Goal: Task Accomplishment & Management: Manage account settings

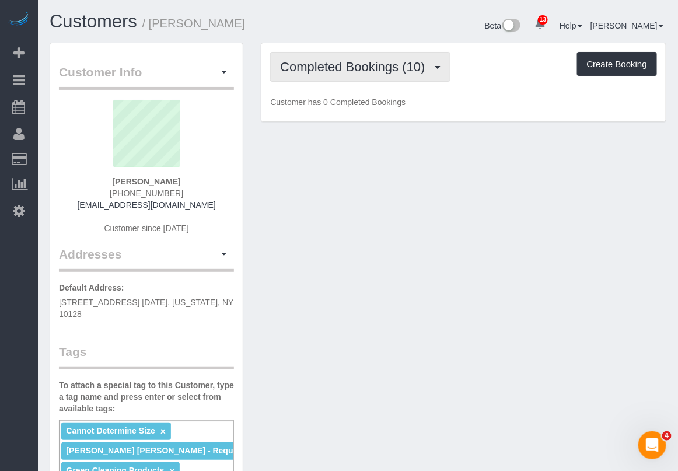
click at [331, 68] on span "Completed Bookings (10)" at bounding box center [355, 67] width 151 height 15
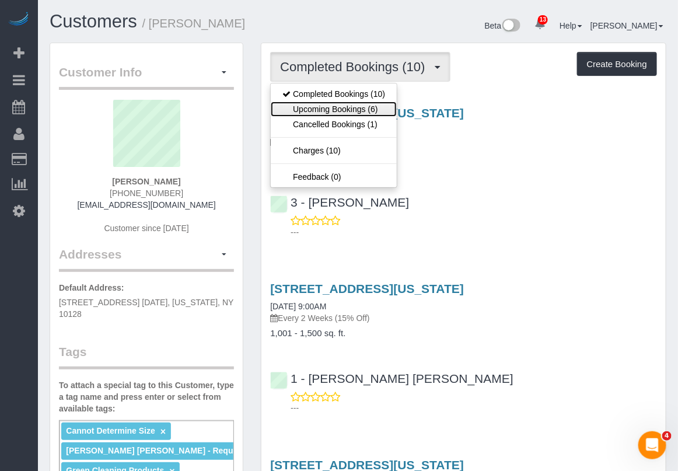
click at [328, 111] on link "Upcoming Bookings (6)" at bounding box center [334, 109] width 126 height 15
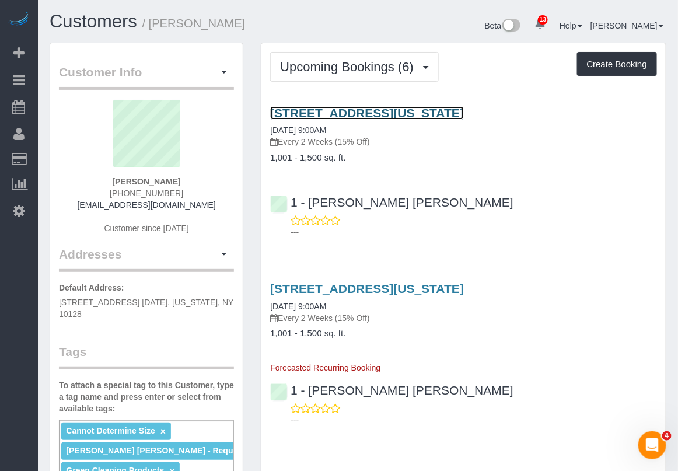
click at [334, 111] on link "[STREET_ADDRESS][US_STATE]" at bounding box center [367, 112] width 194 height 13
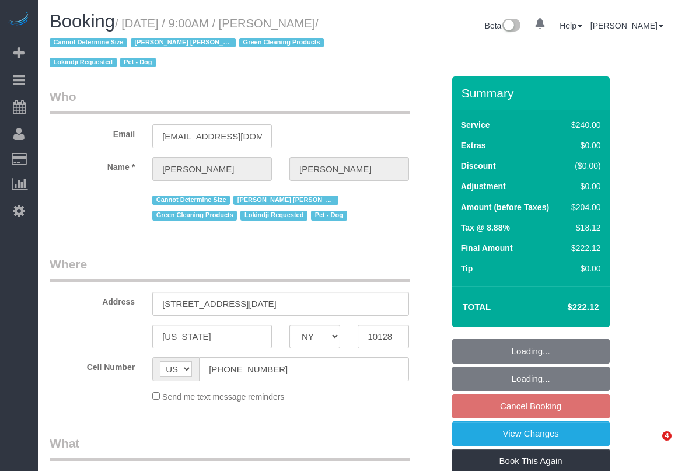
select select "NY"
select select "180"
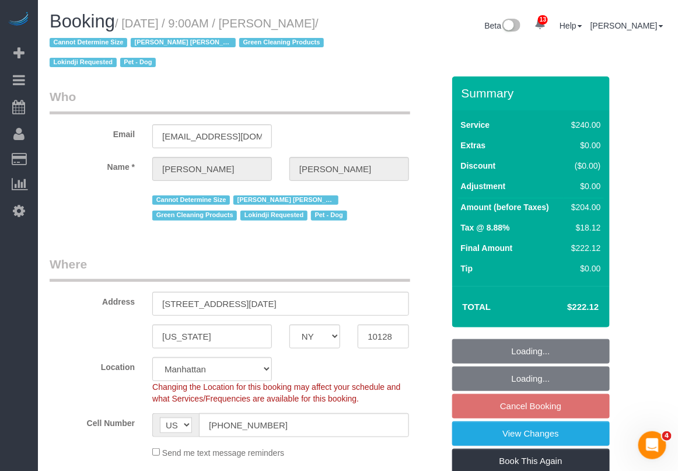
select select "object:836"
select select "spot2"
select select "number:89"
select select "number:90"
select select "number:13"
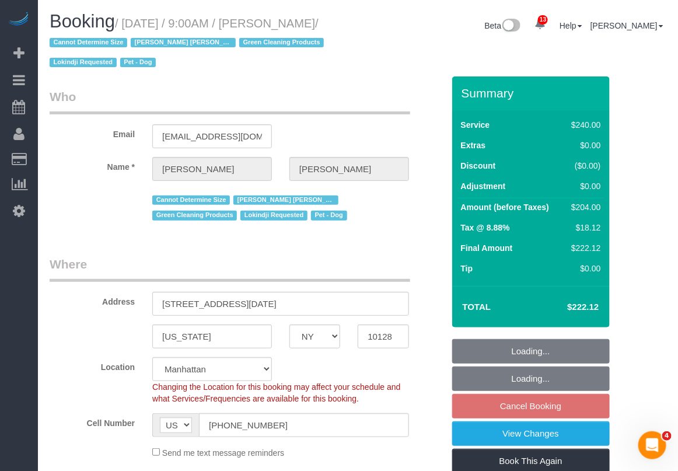
select select "number:5"
select select "string:stripe-pm_1RHEiV4VGloSiKo7LfsKSaxC"
select select "object:1398"
drag, startPoint x: 127, startPoint y: 24, endPoint x: 144, endPoint y: 36, distance: 21.4
click at [144, 36] on small "/ September 16, 2025 / 9:00AM / Seth Schulman-Marcus / Cannot Determine Size El…" at bounding box center [189, 43] width 278 height 53
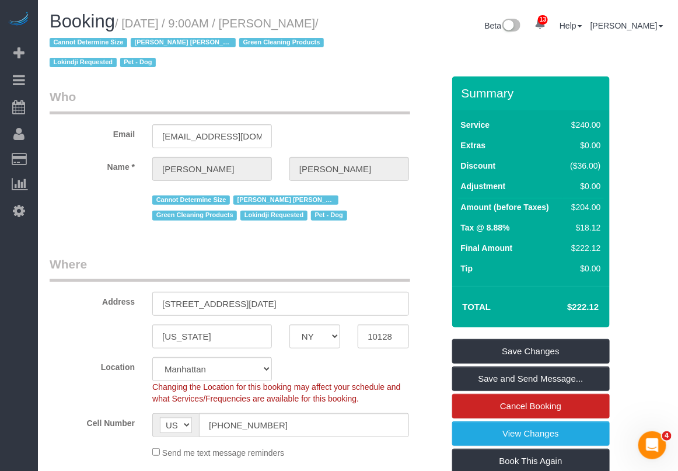
copy small "September 16, 2025 / 9:00AM / Seth Schulman-Marcus"
click at [66, 369] on label "Location" at bounding box center [92, 365] width 103 height 16
click at [330, 457] on div "Send me text message reminders" at bounding box center [281, 452] width 274 height 13
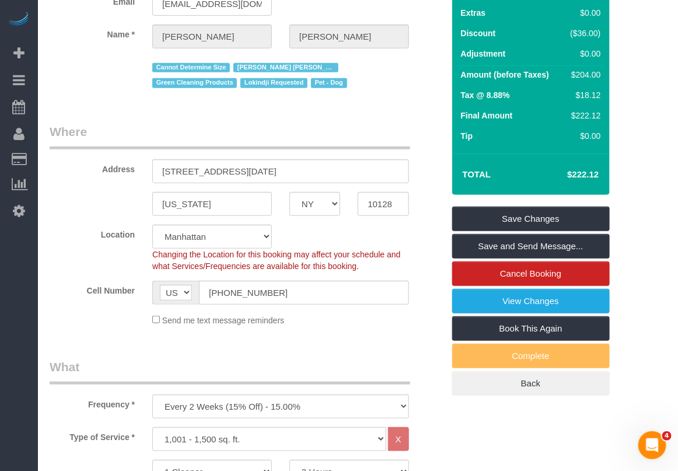
scroll to position [219, 0]
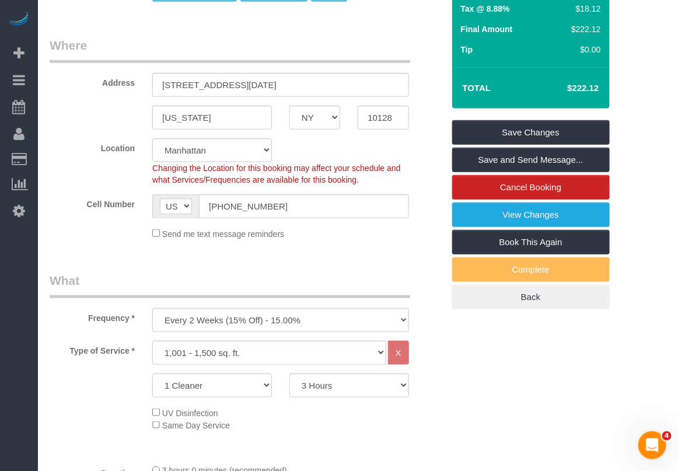
click at [393, 436] on div "Type of Service * Under 1,000 sq. ft. 1,001 - 1,500 sq. ft. 1,500+ sq. ft. Cust…" at bounding box center [247, 398] width 394 height 114
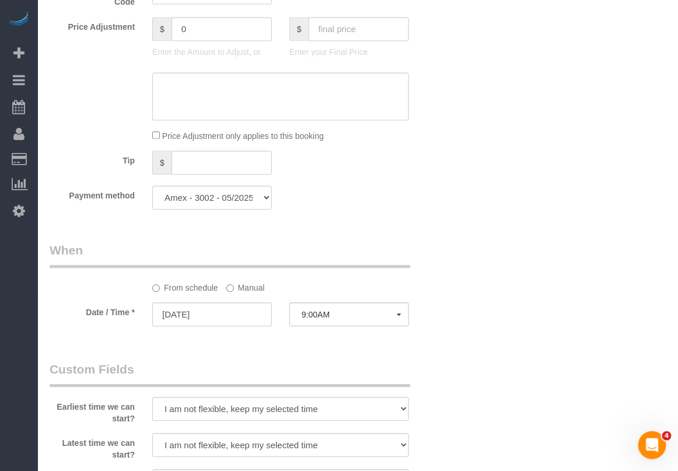
scroll to position [802, 0]
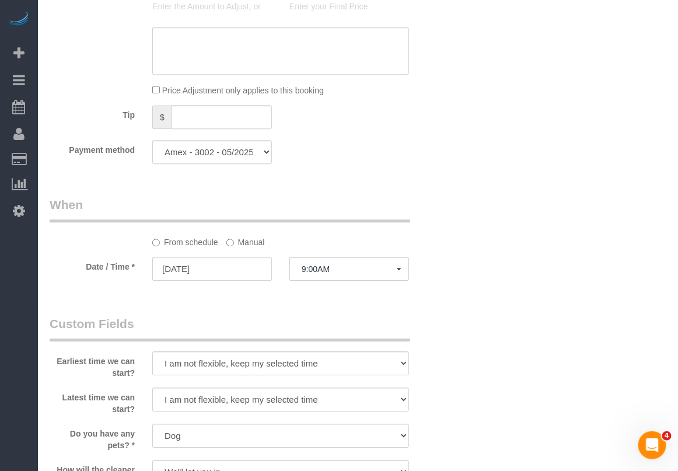
click at [248, 246] on label "Manual" at bounding box center [245, 240] width 39 height 16
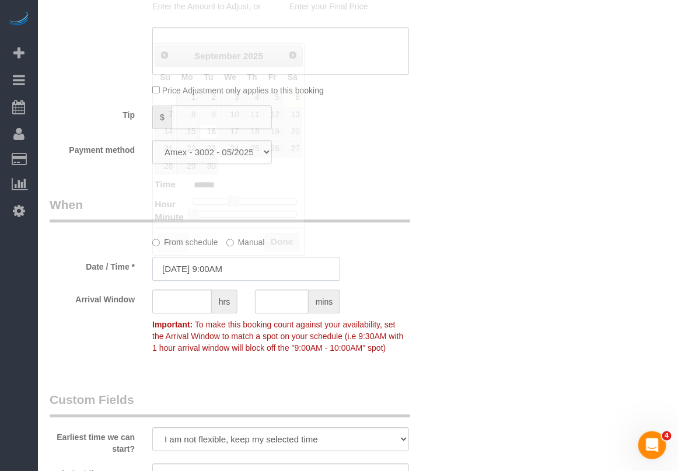
click at [243, 269] on input "[DATE] 9:00AM" at bounding box center [246, 269] width 188 height 24
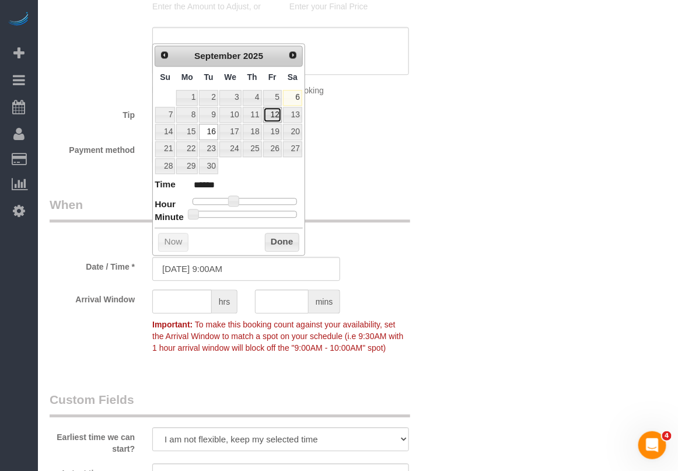
click at [272, 117] on link "12" at bounding box center [272, 115] width 19 height 16
type input "09/12/2025 9:00AM"
drag, startPoint x: 281, startPoint y: 245, endPoint x: 305, endPoint y: 244, distance: 23.4
click at [281, 246] on button "Done" at bounding box center [282, 242] width 34 height 19
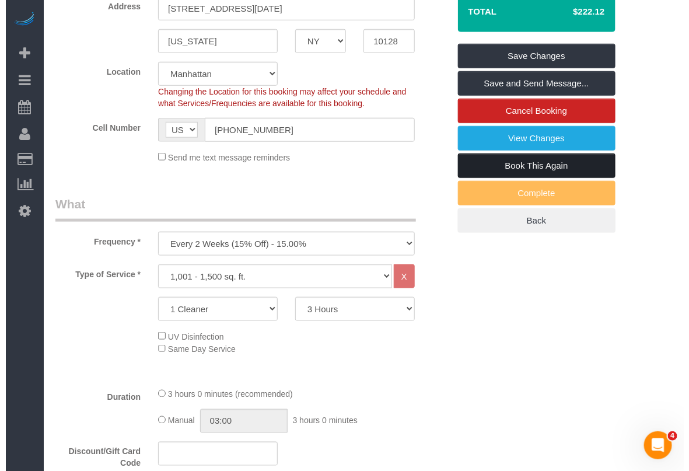
scroll to position [292, 0]
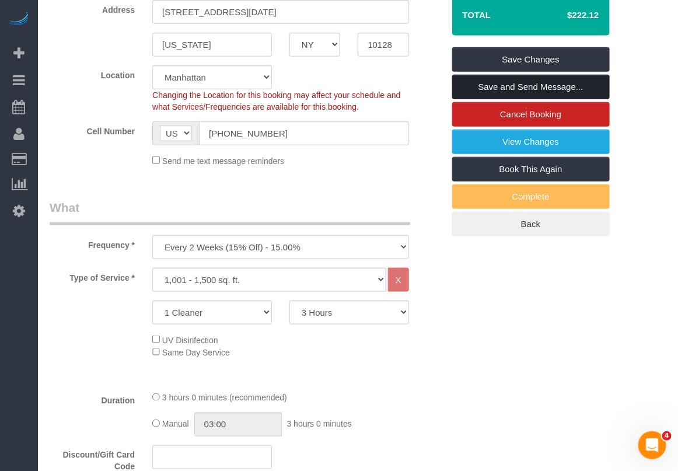
drag, startPoint x: 493, startPoint y: 83, endPoint x: 442, endPoint y: 98, distance: 53.5
click at [493, 83] on link "Save and Send Message..." at bounding box center [531, 87] width 158 height 25
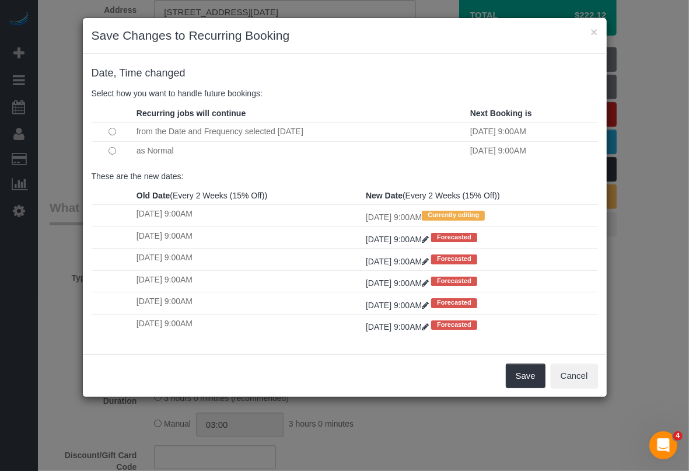
click at [356, 363] on div "Save Cancel" at bounding box center [345, 375] width 524 height 43
click at [512, 381] on button "Save" at bounding box center [526, 375] width 40 height 25
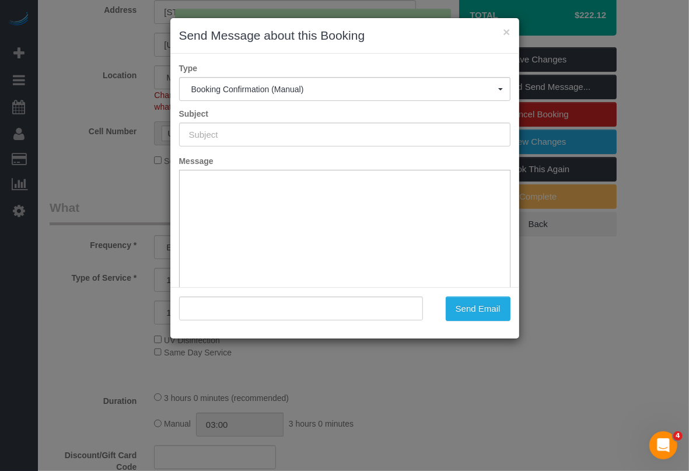
type input "Cleaning Confirmed for 09/12/2025 at 9:00am"
type input ""Seth Schulman-Marcus" <sethsmarcus@gmail.com>"
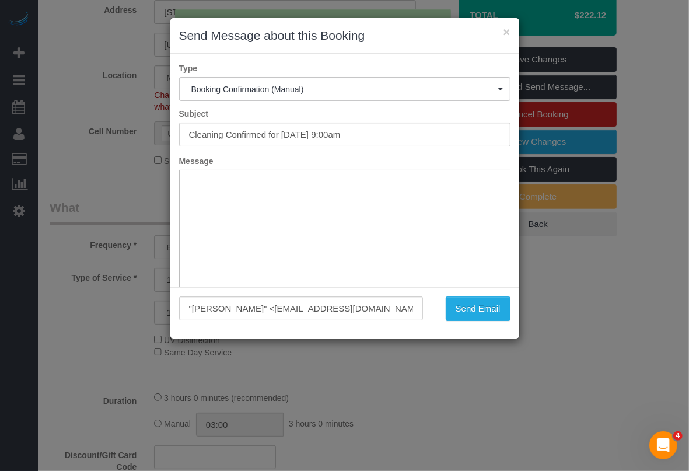
scroll to position [0, 0]
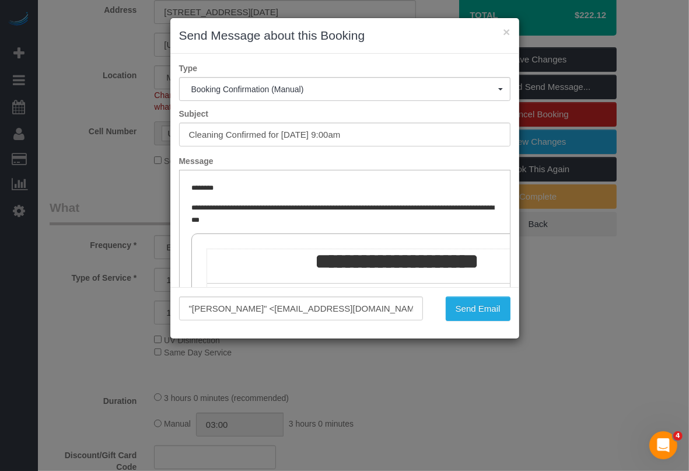
click at [365, 339] on div "× Send Message about this Booking Type Booking Confirmation (Manual) Booking Co…" at bounding box center [345, 178] width 350 height 321
click at [464, 307] on button "Send Email" at bounding box center [478, 308] width 65 height 25
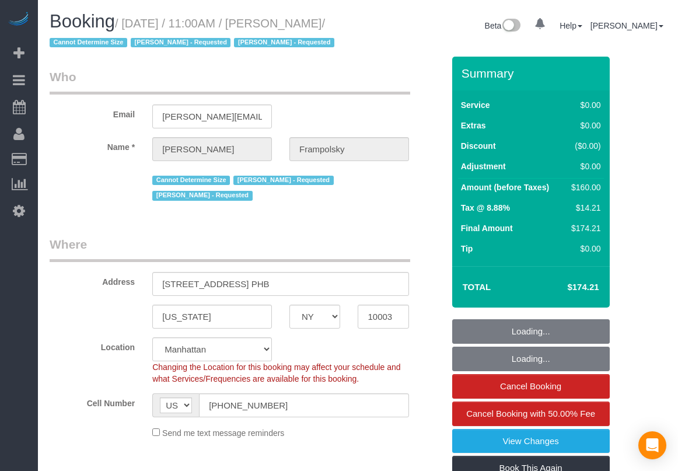
select select "NY"
select select "number:59"
select select "number:72"
select select "number:15"
select select "number:7"
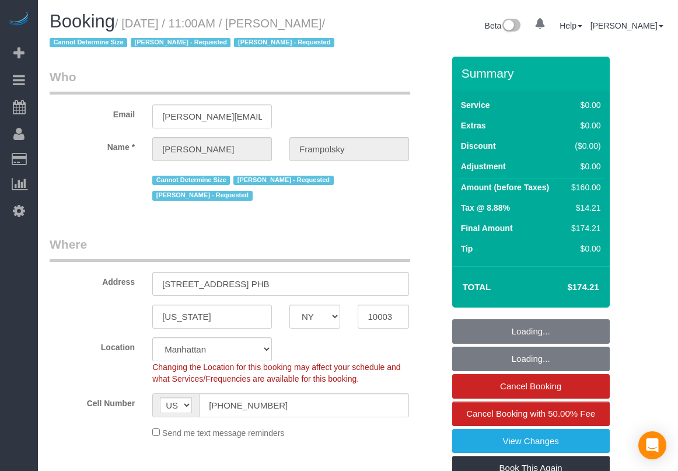
select select "1"
select select "spot1"
select select "object:1459"
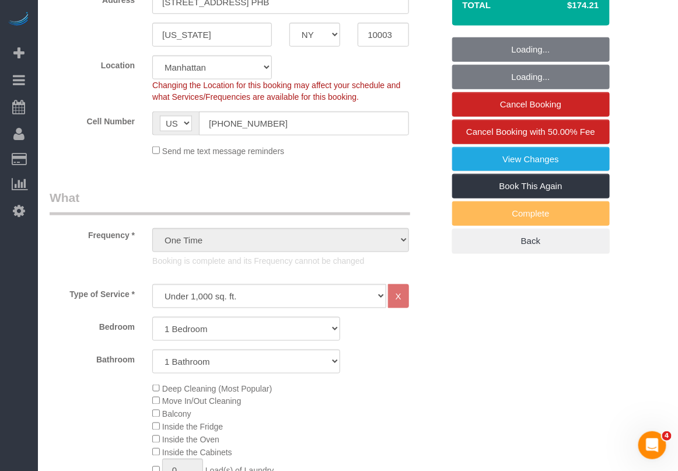
scroll to position [146, 0]
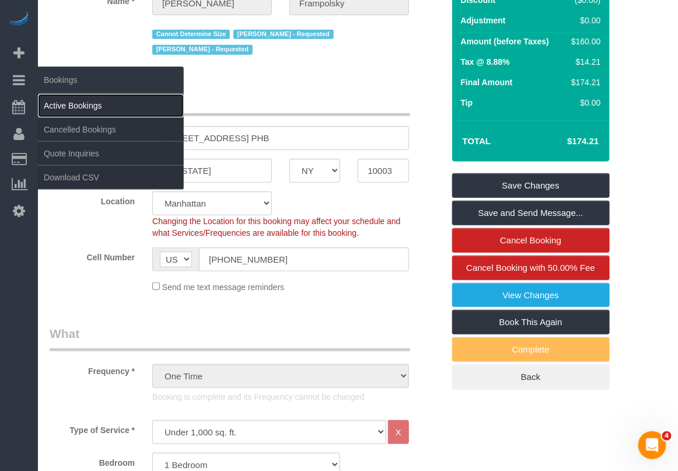
drag, startPoint x: 53, startPoint y: 97, endPoint x: 73, endPoint y: 97, distance: 20.4
click at [53, 97] on link "Active Bookings" at bounding box center [111, 105] width 146 height 23
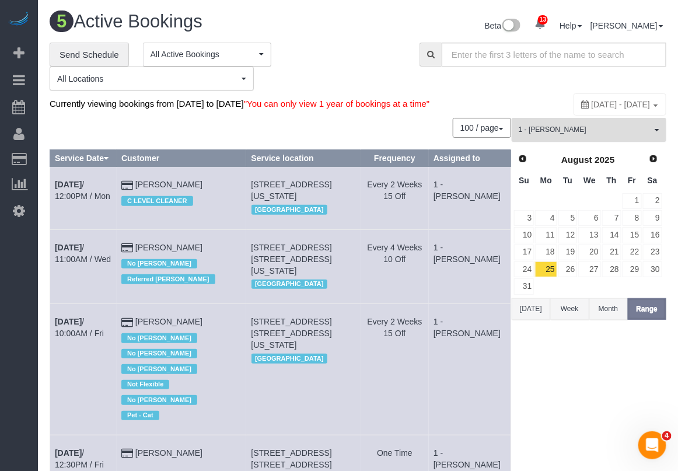
click at [602, 142] on button "1 - Abdoulaye Sow All Teams" at bounding box center [589, 130] width 155 height 24
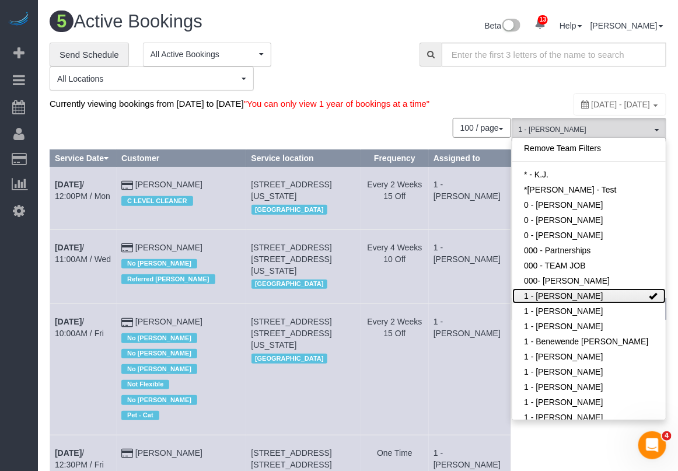
click at [607, 303] on link "1 - Abdoulaye Sow" at bounding box center [588, 295] width 153 height 15
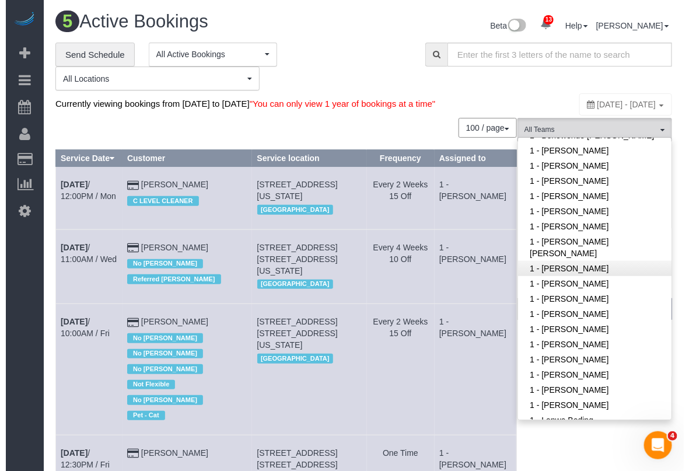
scroll to position [219, 0]
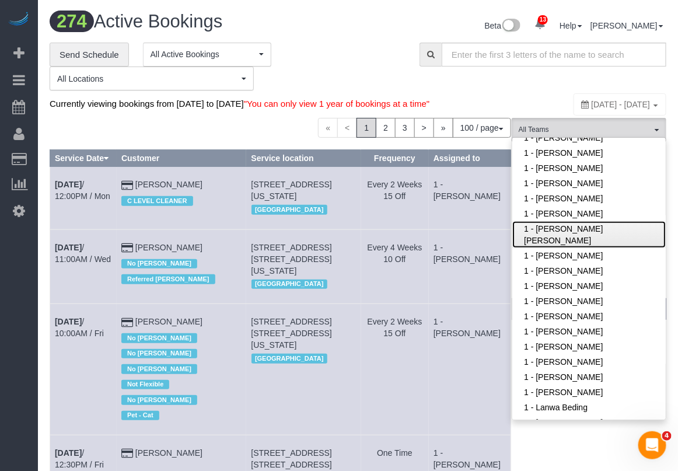
click at [595, 248] on link "1 - [PERSON_NAME] [PERSON_NAME]" at bounding box center [588, 234] width 153 height 27
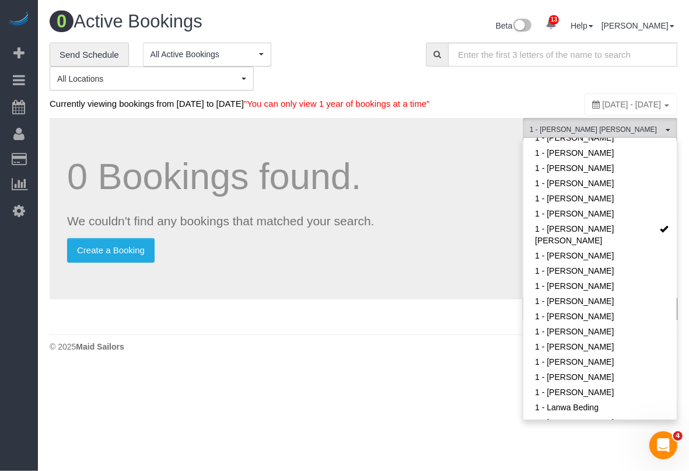
drag, startPoint x: 369, startPoint y: 37, endPoint x: 421, endPoint y: 75, distance: 64.3
click at [369, 37] on div "Beta 13 Your Notifications You have 0 alerts × You have 3 to charge for 09/05/2…" at bounding box center [524, 27] width 323 height 31
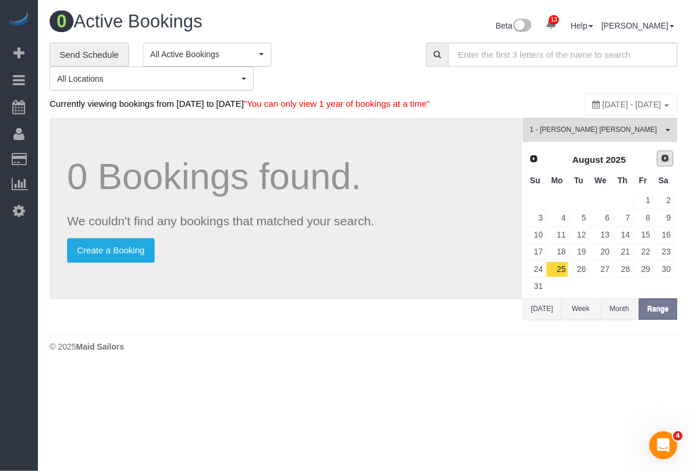
click at [661, 163] on span "Next" at bounding box center [664, 157] width 9 height 9
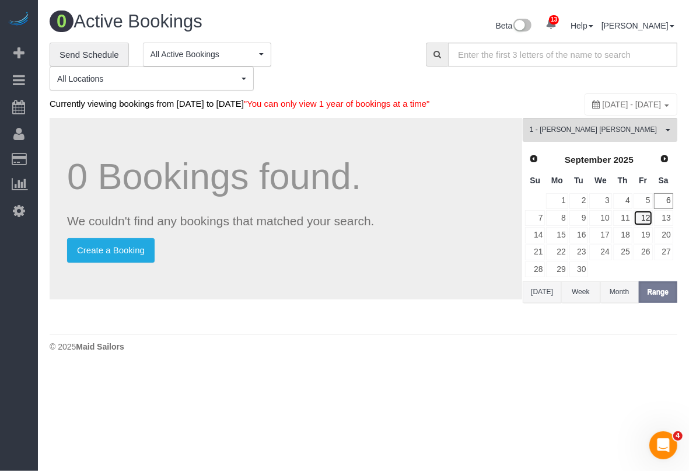
click at [643, 226] on link "12" at bounding box center [643, 218] width 19 height 16
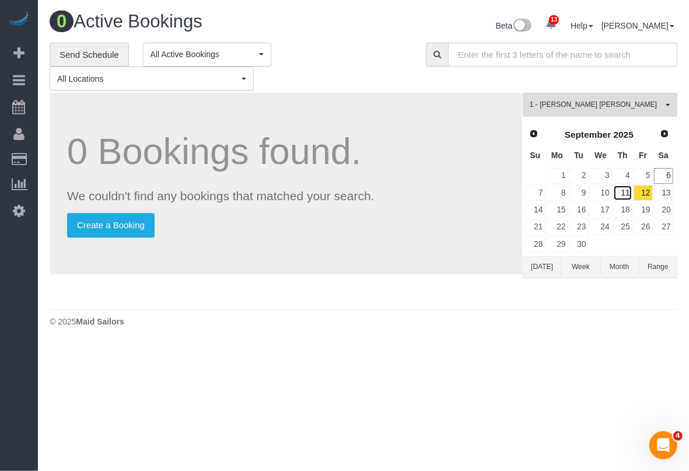
click at [623, 194] on link "11" at bounding box center [622, 193] width 19 height 16
click at [465, 348] on body "13 Beta Your Notifications You have 0 alerts × You have 3 to charge for 09/05/2…" at bounding box center [344, 235] width 689 height 471
